Goal: Task Accomplishment & Management: Manage account settings

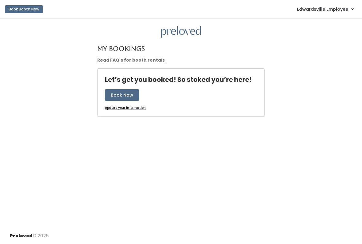
click at [346, 7] on span "Edwardsville Employee" at bounding box center [322, 9] width 51 height 7
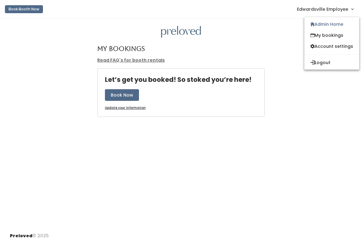
click at [333, 29] on link "Admin Home" at bounding box center [331, 24] width 55 height 11
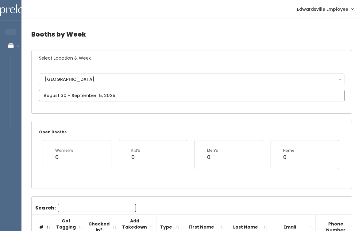
click at [147, 92] on input "text" at bounding box center [191, 96] width 305 height 12
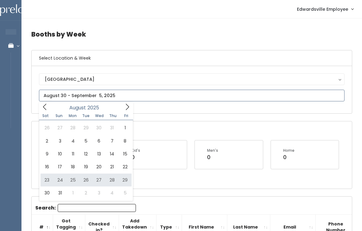
type input "[DATE] to [DATE]"
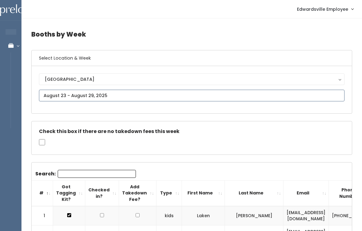
click at [143, 97] on input "text" at bounding box center [191, 96] width 305 height 12
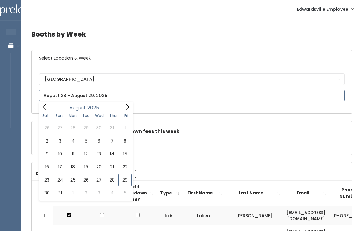
click at [125, 110] on icon at bounding box center [127, 106] width 7 height 7
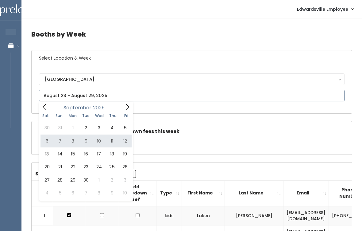
type input "September 6 to September 12"
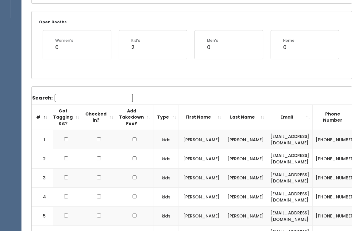
scroll to position [51, 0]
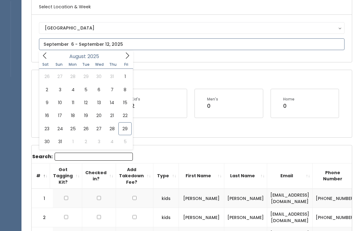
click at [49, 54] on span at bounding box center [45, 56] width 12 height 10
click at [51, 55] on div "July 2025" at bounding box center [86, 56] width 71 height 10
click at [129, 47] on input "text" at bounding box center [191, 44] width 305 height 12
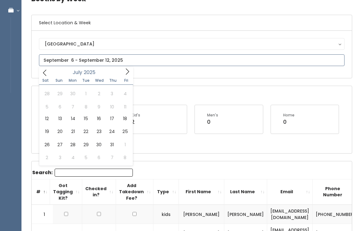
scroll to position [0, 0]
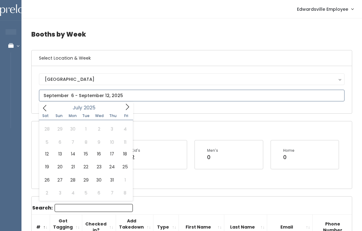
click at [126, 105] on icon at bounding box center [127, 106] width 7 height 7
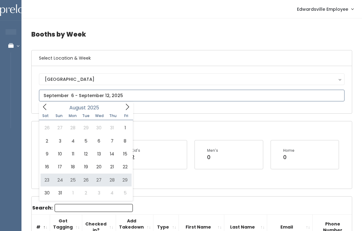
type input "August 23 to August 29"
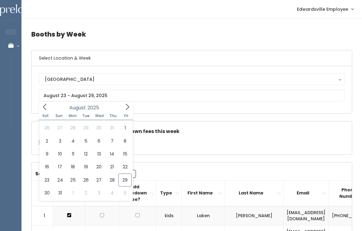
click at [175, 145] on div "Check this box if there are no takedown fees this week" at bounding box center [192, 137] width 320 height 33
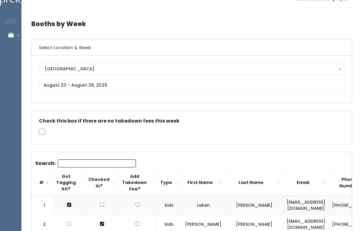
scroll to position [7, 0]
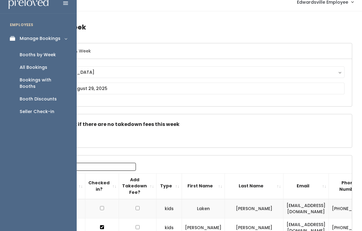
click at [18, 65] on link "All Bookings" at bounding box center [38, 67] width 77 height 13
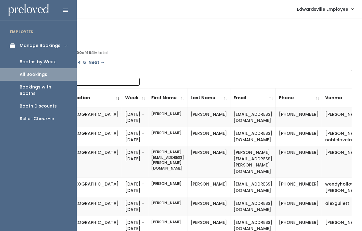
click at [18, 61] on link "Booths by Week" at bounding box center [38, 62] width 77 height 13
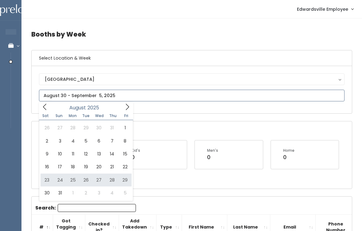
type input "August 23 to August 29"
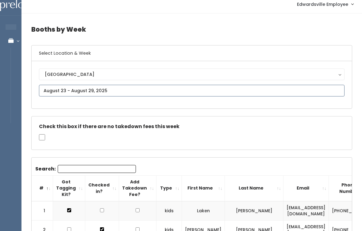
click at [160, 96] on input "text" at bounding box center [191, 91] width 305 height 12
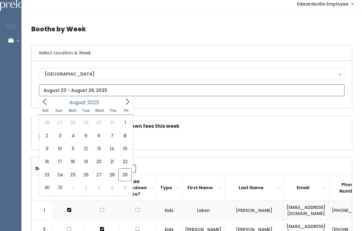
type input "August 30 to September 5"
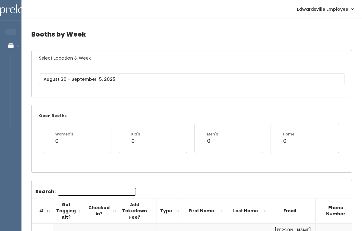
click at [107, 190] on input "Search:" at bounding box center [97, 191] width 78 height 8
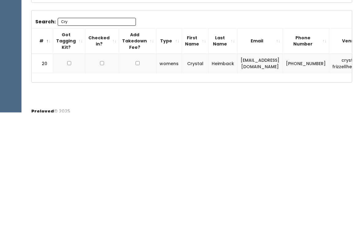
scroll to position [67, 0]
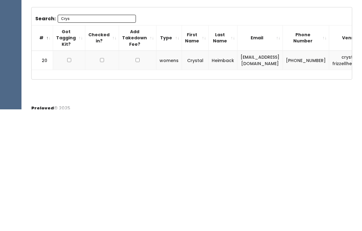
type input "Crys"
click at [70, 180] on input "checkbox" at bounding box center [69, 182] width 4 height 4
checkbox input "true"
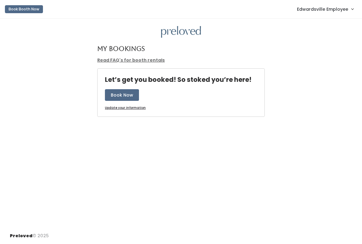
click at [332, 4] on link "Edwardsville Employee" at bounding box center [325, 8] width 69 height 13
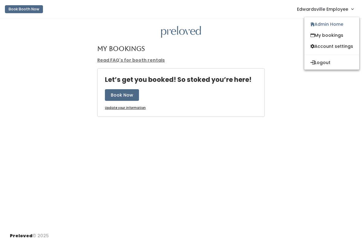
click at [343, 25] on link "Admin Home" at bounding box center [331, 24] width 55 height 11
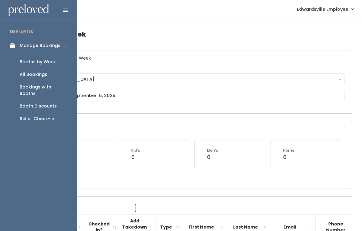
click at [48, 73] on link "All Bookings" at bounding box center [38, 74] width 77 height 13
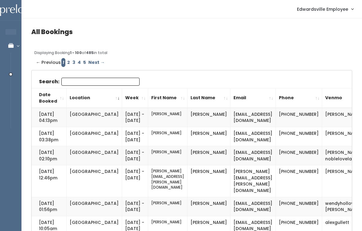
click at [110, 82] on input "Search:" at bounding box center [100, 82] width 78 height 8
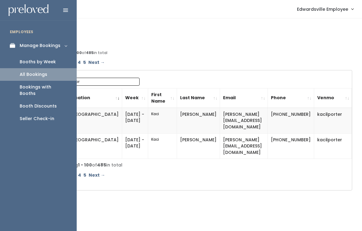
type input "Kaci por"
click at [47, 60] on div "Booths by Week" at bounding box center [38, 62] width 36 height 6
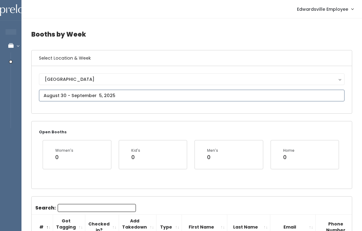
click at [112, 93] on input "text" at bounding box center [191, 96] width 305 height 12
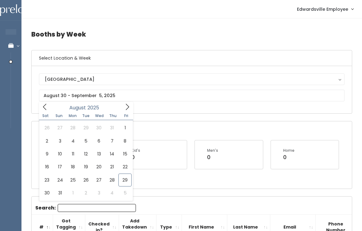
click at [278, 176] on div "Open Booths Women's 0 Kid's 0 Men's 0 Home 0" at bounding box center [192, 154] width 320 height 67
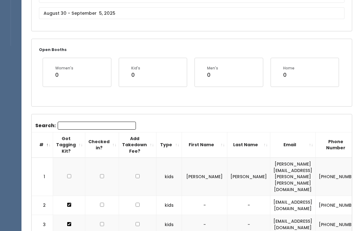
scroll to position [84, 0]
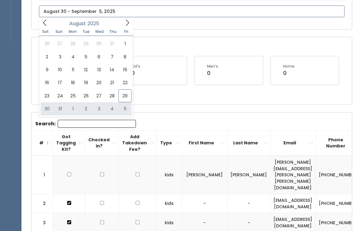
type input "August 30 to September 5"
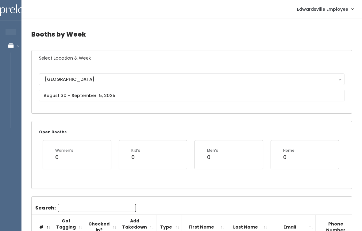
click at [106, 207] on input "Search:" at bounding box center [97, 208] width 78 height 8
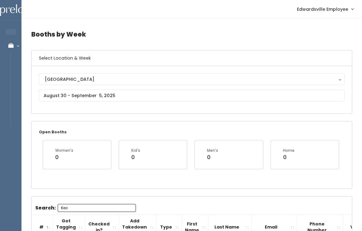
type input "Kac"
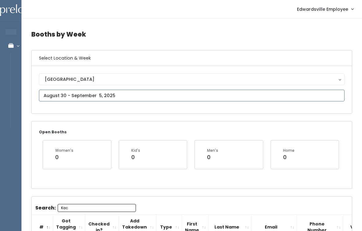
click at [156, 97] on input "text" at bounding box center [191, 96] width 305 height 12
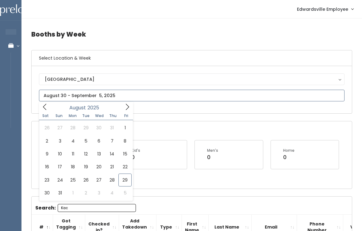
type input "August 23 to August 29"
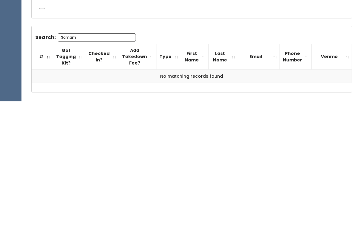
scroll to position [33, 0]
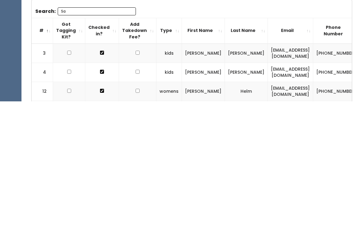
type input "S"
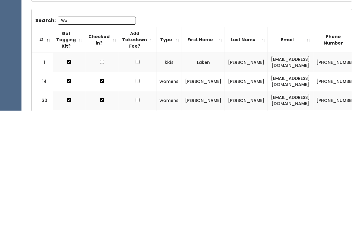
type input "W"
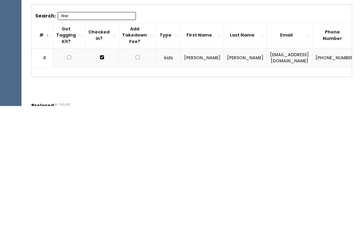
click at [169, 81] on div "Booths by Week Select Location & Week [GEOGRAPHIC_DATA] [GEOGRAPHIC_DATA] Check…" at bounding box center [191, 104] width 340 height 236
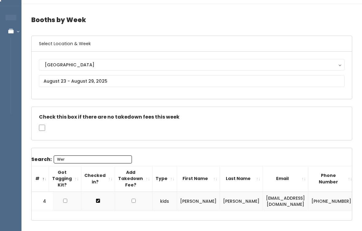
scroll to position [15, 0]
click at [93, 152] on div "Search: Wer # Got Tagging Kit? Checked in? Add Takedown Fee? Type First Name La…" at bounding box center [192, 184] width 320 height 72
click at [107, 158] on input "Wer" at bounding box center [93, 159] width 78 height 8
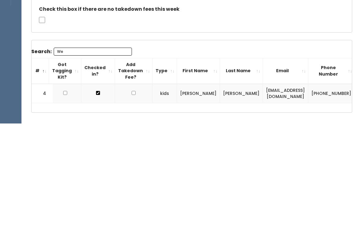
type input "W"
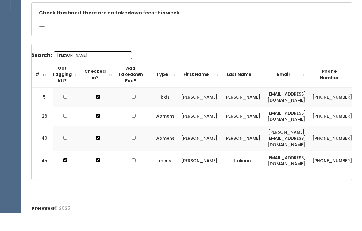
scroll to position [87, 0]
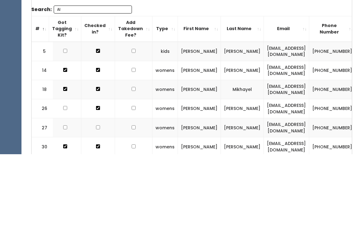
type input "A"
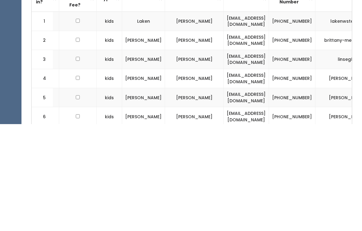
scroll to position [0, 61]
